Goal: Transaction & Acquisition: Purchase product/service

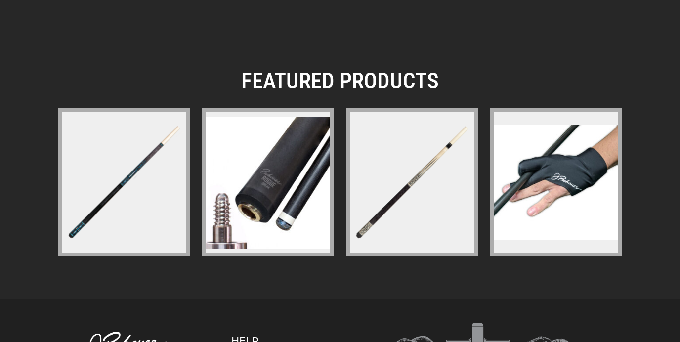
scroll to position [1417, 0]
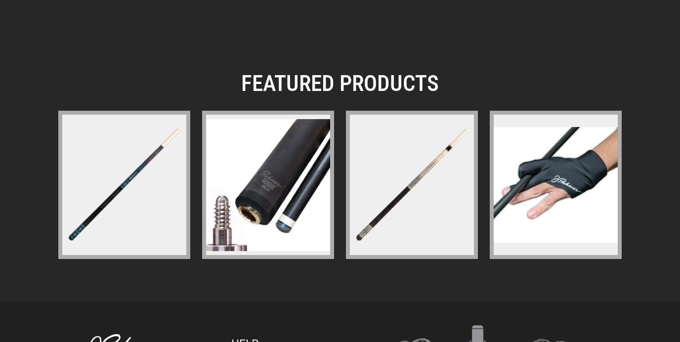
click at [311, 164] on img at bounding box center [268, 185] width 124 height 132
click at [375, 156] on figure at bounding box center [412, 185] width 132 height 148
click at [105, 151] on figure at bounding box center [124, 185] width 132 height 148
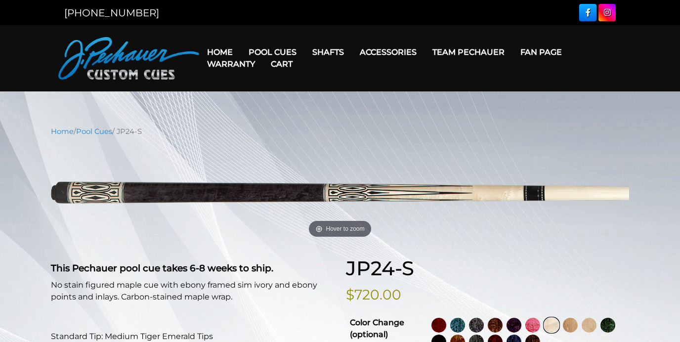
select select "********"
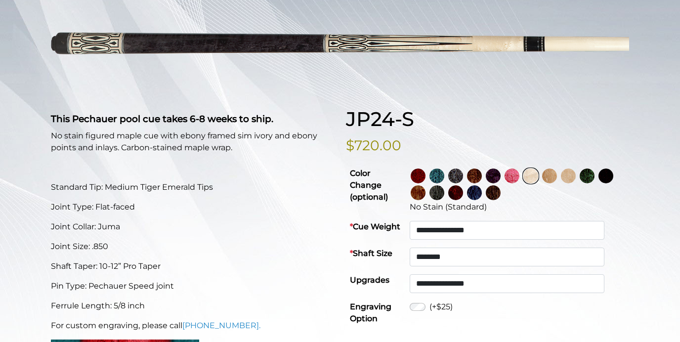
scroll to position [146, 0]
